Goal: Task Accomplishment & Management: Use online tool/utility

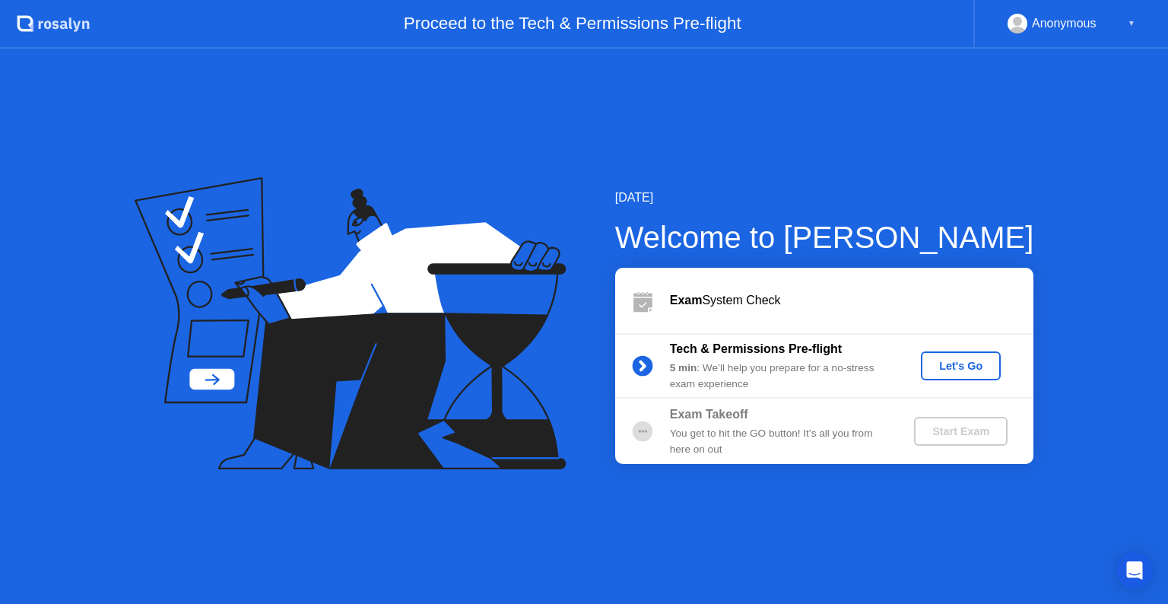
click at [943, 361] on div "Let's Go" at bounding box center [961, 366] width 68 height 12
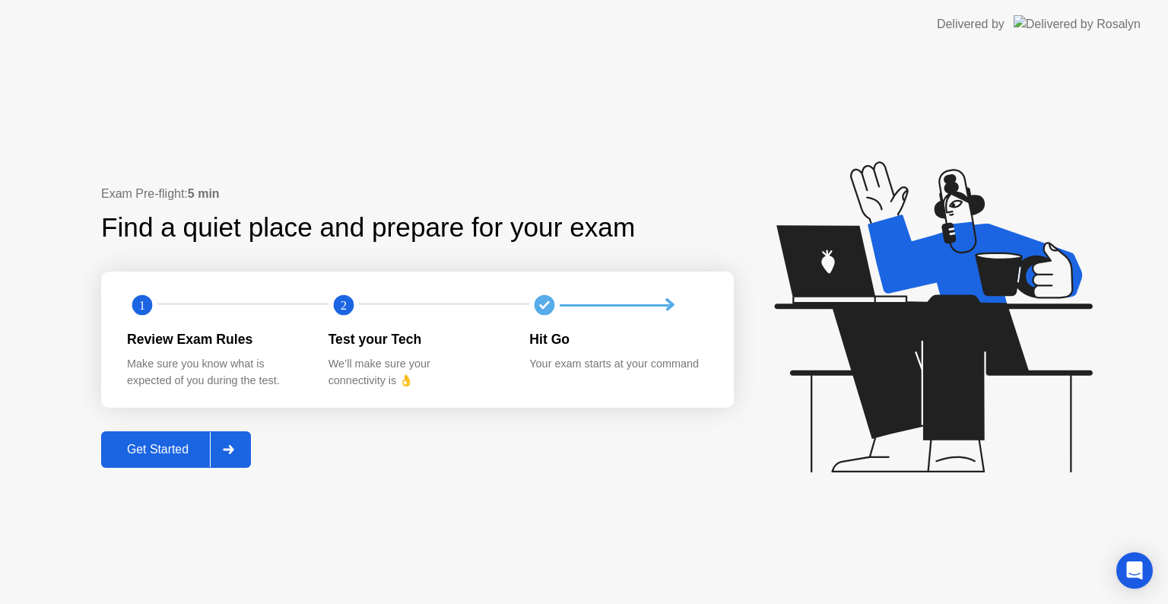
click at [225, 458] on div at bounding box center [228, 449] width 37 height 35
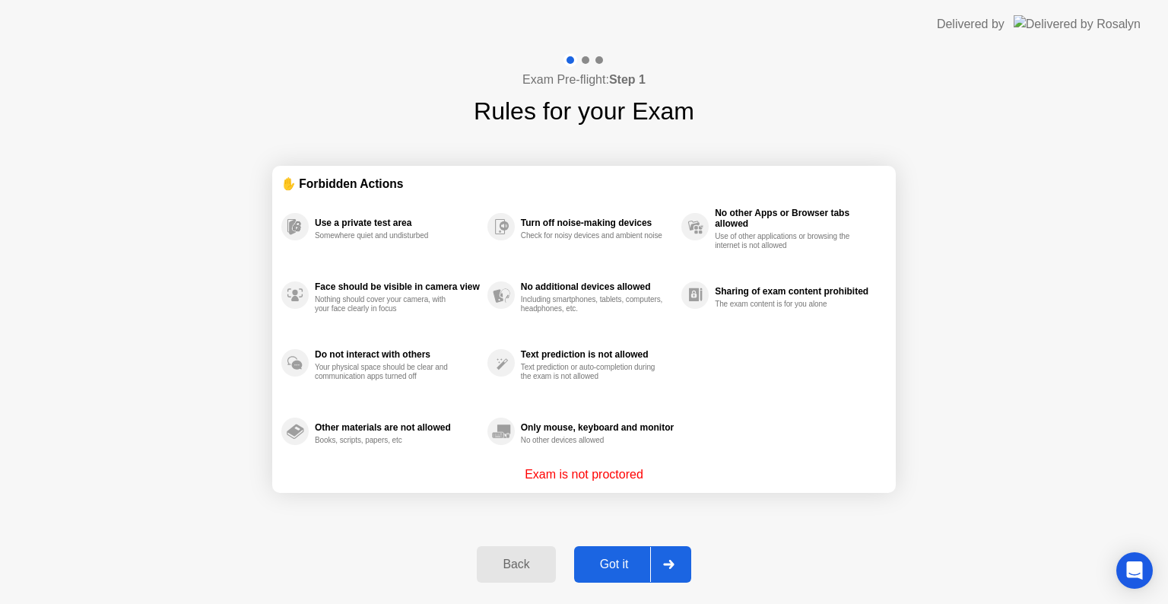
click at [624, 568] on div "Got it" at bounding box center [614, 565] width 71 height 14
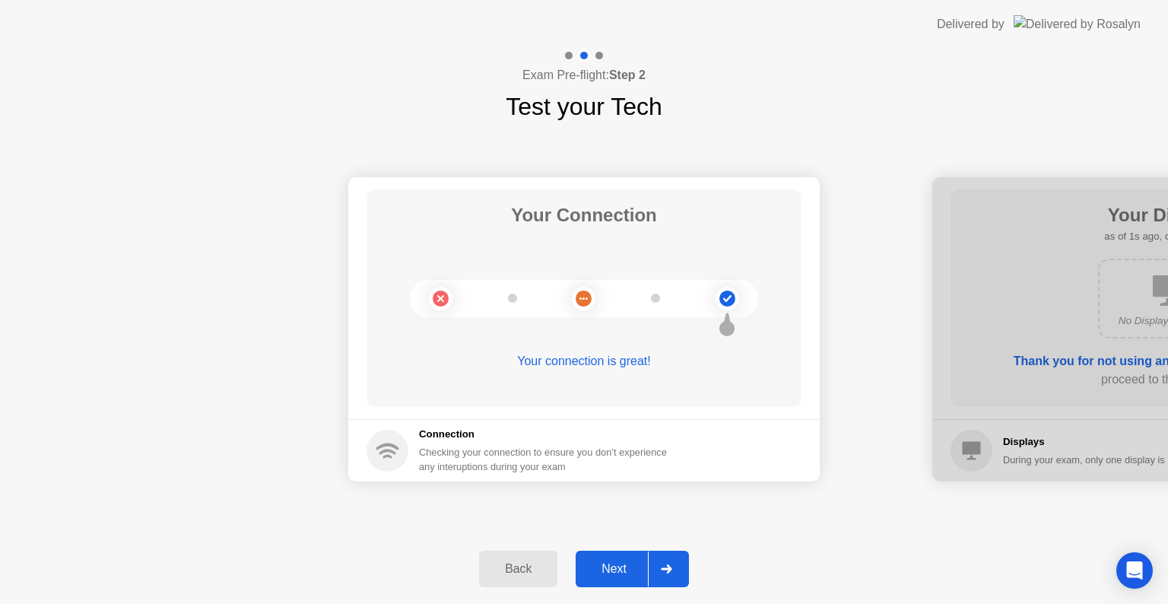
click at [612, 570] on div "Next" at bounding box center [614, 569] width 68 height 14
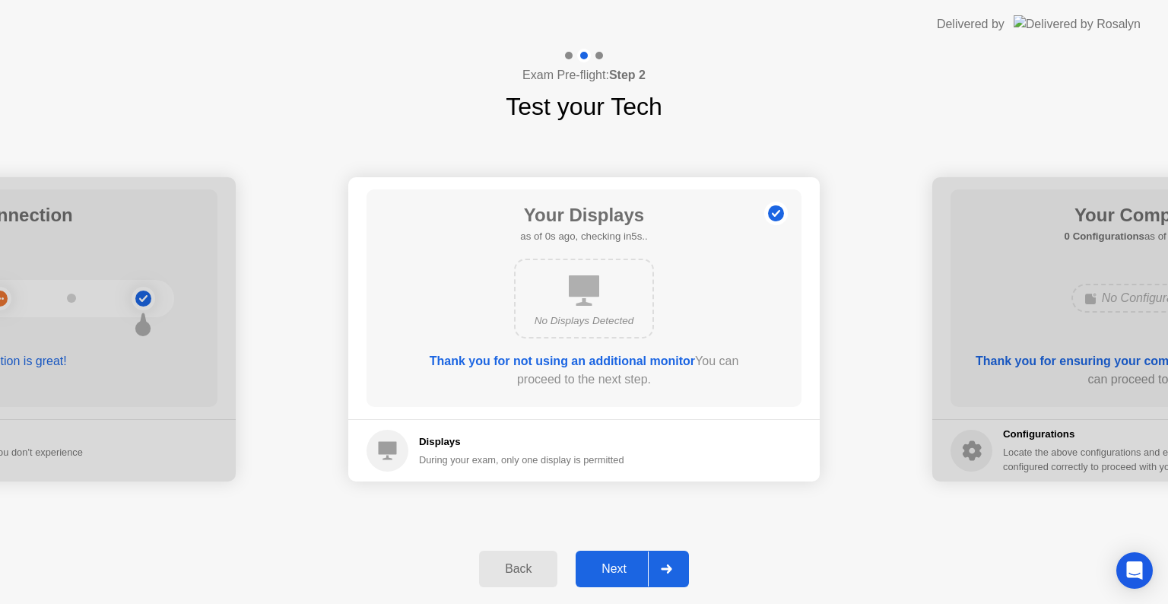
click at [612, 562] on div "Next" at bounding box center [614, 569] width 68 height 14
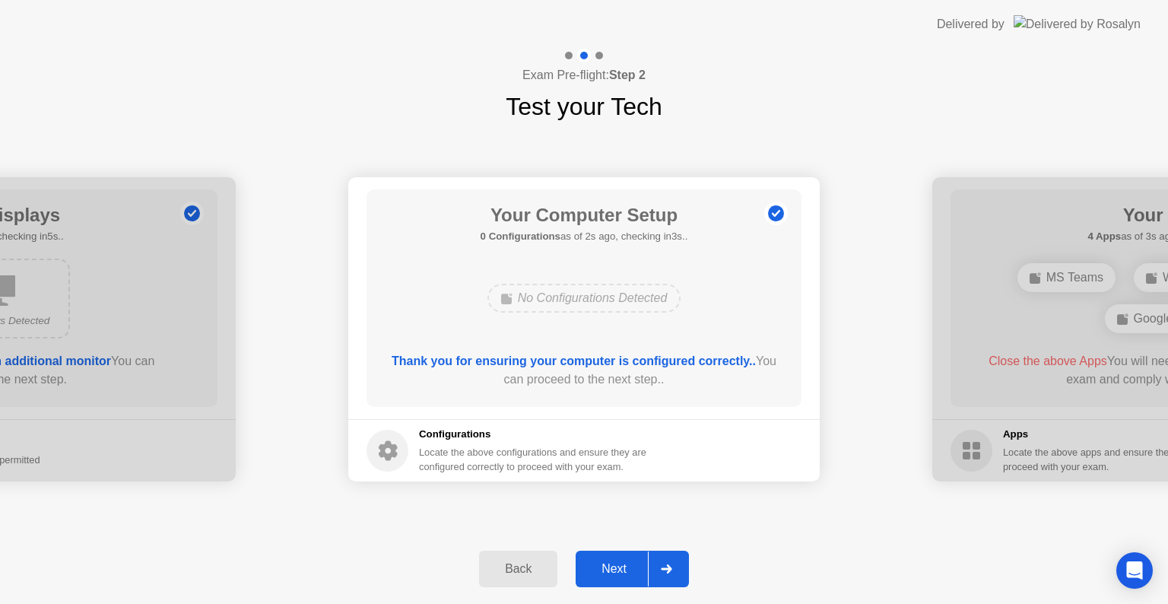
click at [607, 566] on div "Next" at bounding box center [614, 569] width 68 height 14
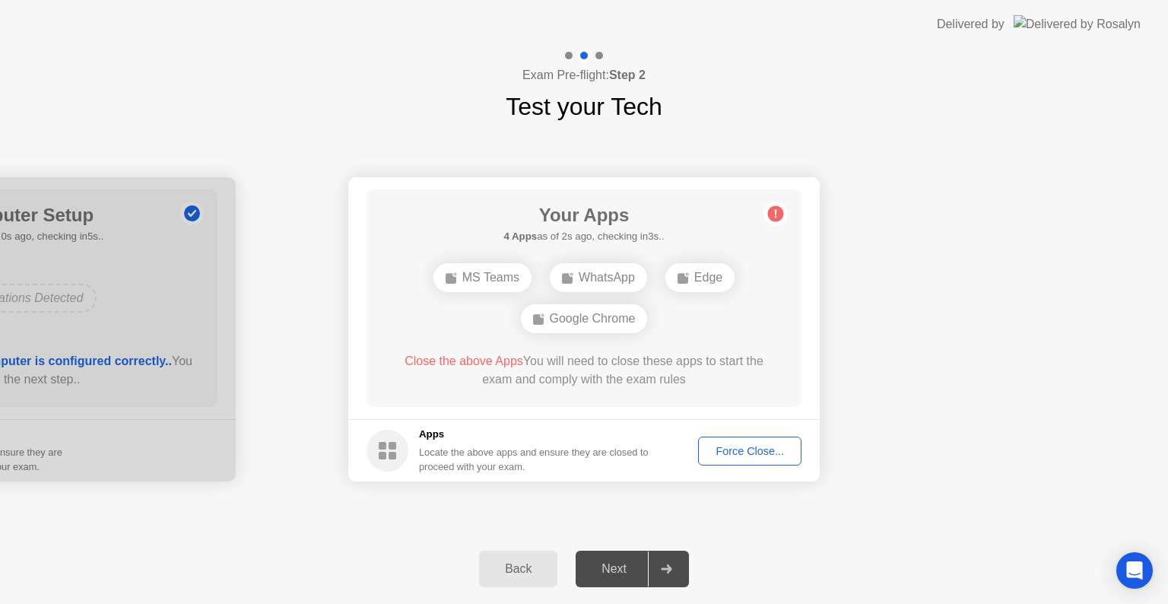
click at [740, 452] on div "Force Close..." at bounding box center [750, 451] width 93 height 12
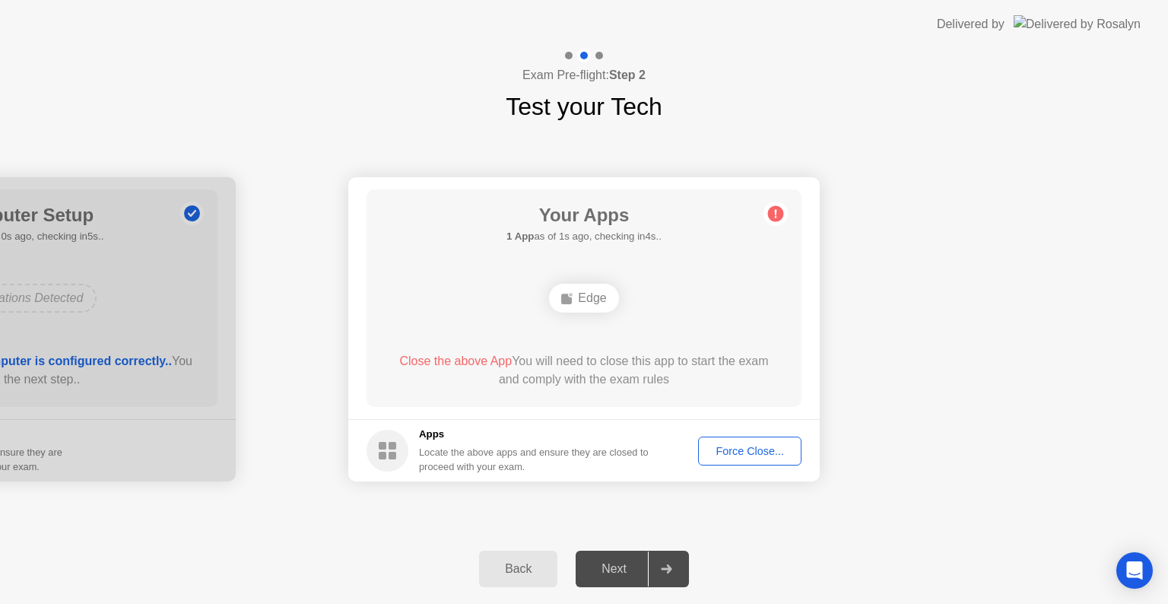
click at [744, 459] on button "Force Close..." at bounding box center [749, 451] width 103 height 29
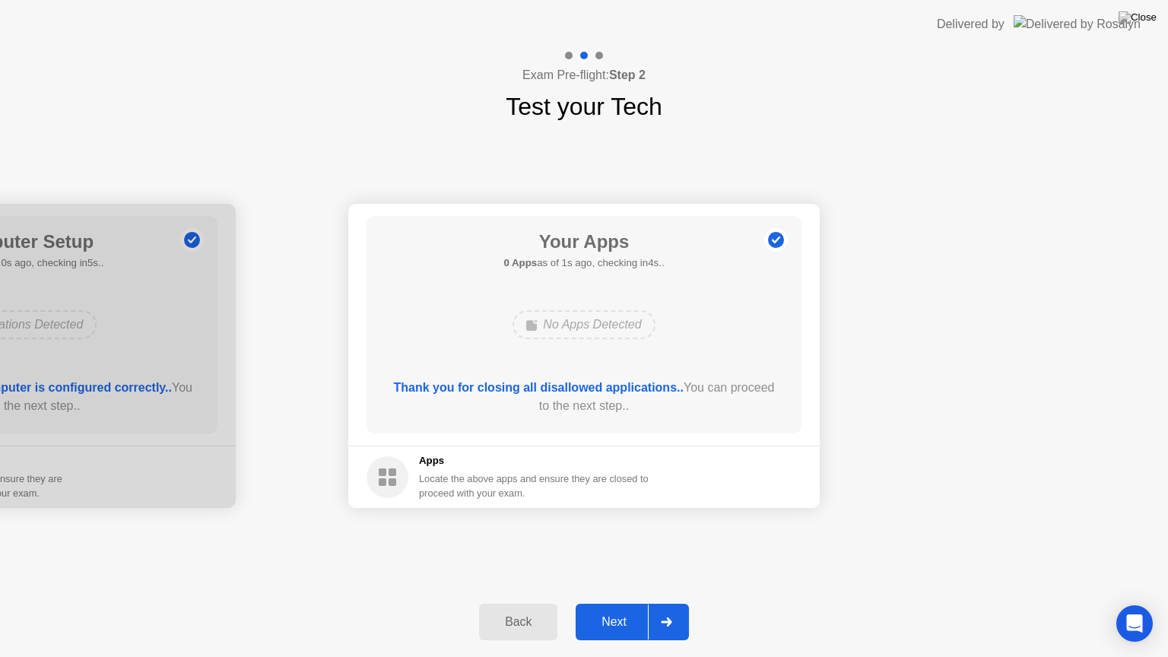
click at [616, 603] on div "Next" at bounding box center [614, 622] width 68 height 14
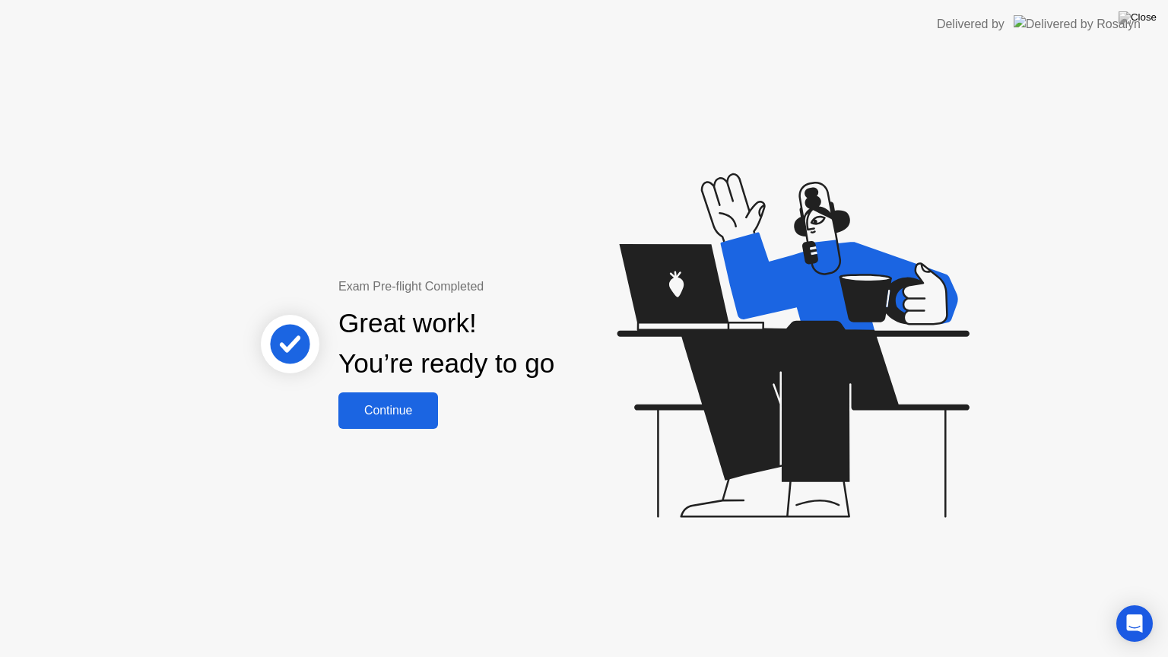
click at [383, 418] on div "Continue" at bounding box center [388, 411] width 91 height 14
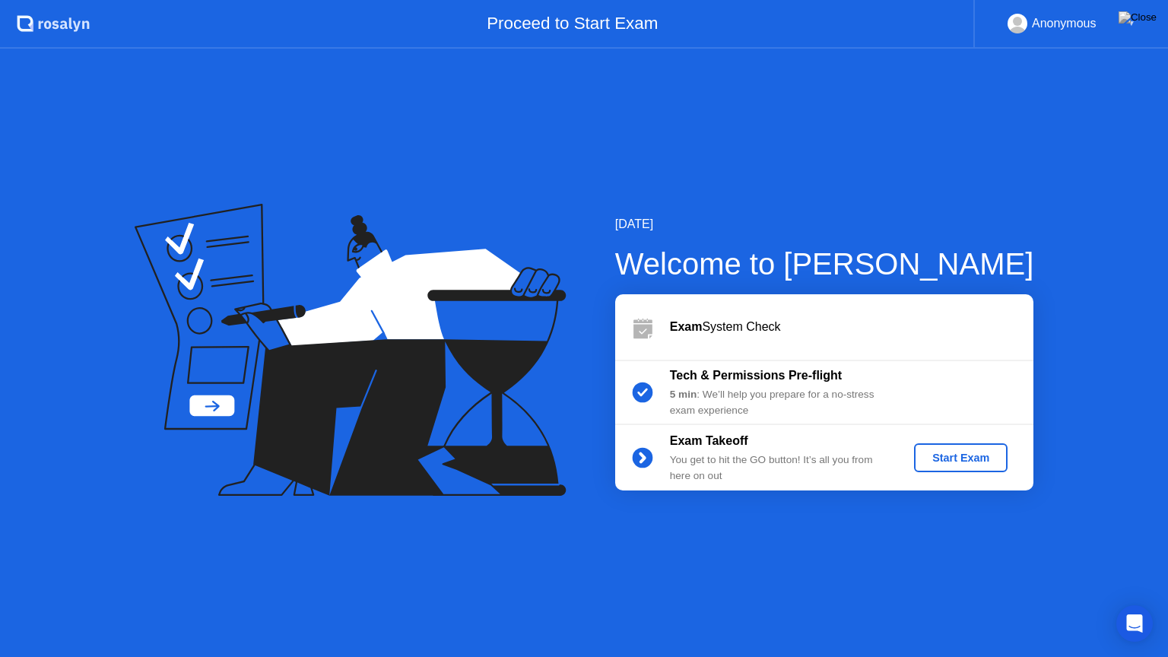
click at [955, 462] on div "Start Exam" at bounding box center [960, 458] width 81 height 12
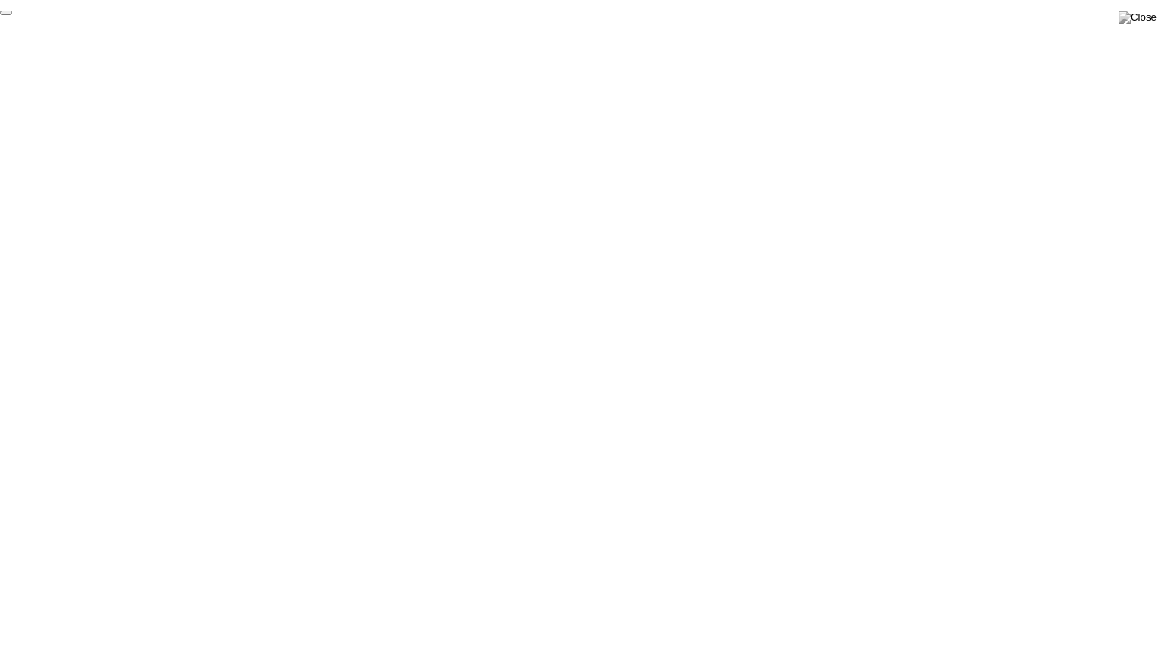
click div "End Proctoring Session"
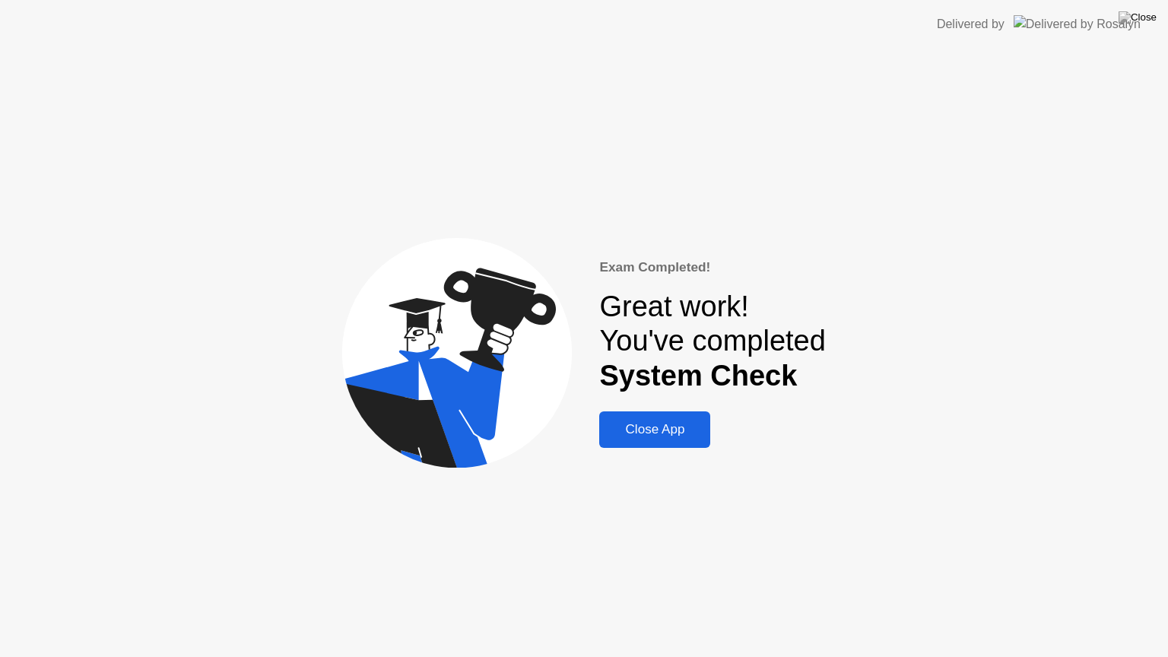
click at [630, 437] on div "Close App" at bounding box center [655, 429] width 102 height 15
